Goal: Information Seeking & Learning: Learn about a topic

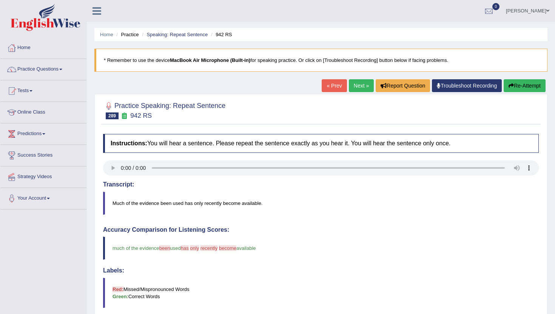
click at [352, 88] on link "Next »" at bounding box center [361, 85] width 25 height 13
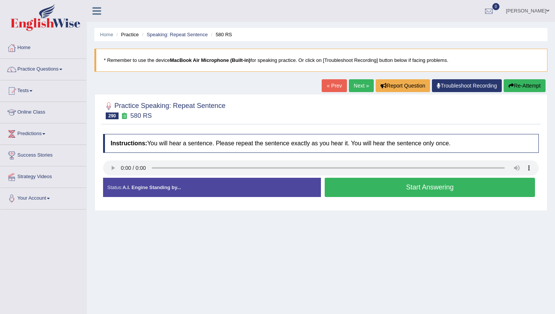
click at [340, 189] on button "Start Answering" at bounding box center [430, 187] width 210 height 19
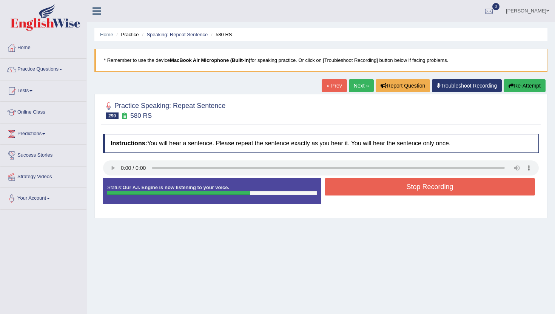
click at [340, 189] on button "Stop Recording" at bounding box center [430, 186] width 210 height 17
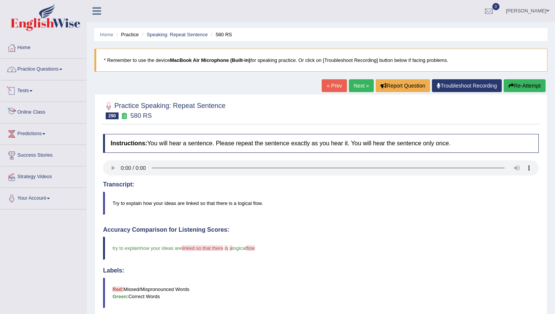
click at [49, 71] on link "Practice Questions" at bounding box center [43, 68] width 86 height 19
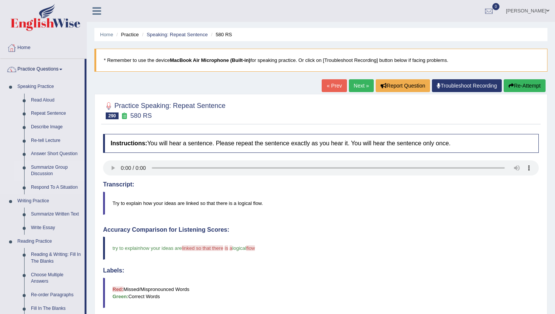
click at [47, 168] on link "Summarize Group Discussion" at bounding box center [56, 171] width 57 height 20
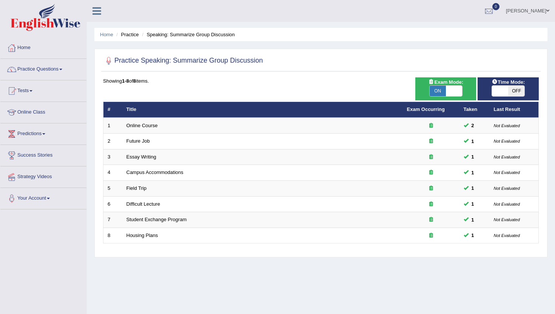
click at [454, 92] on span at bounding box center [454, 91] width 16 height 11
checkbox input "false"
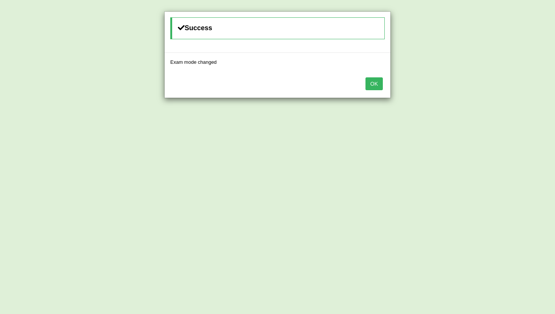
click at [375, 87] on button "OK" at bounding box center [374, 83] width 17 height 13
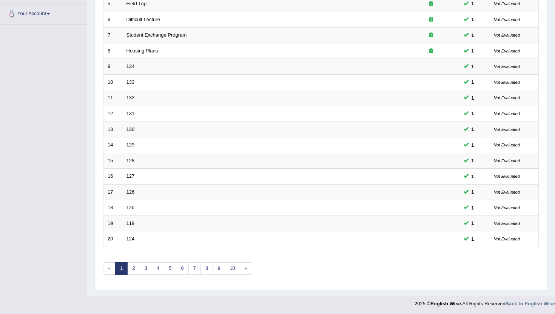
scroll to position [186, 0]
click at [235, 269] on link "10" at bounding box center [232, 267] width 15 height 12
